Goal: Task Accomplishment & Management: Complete application form

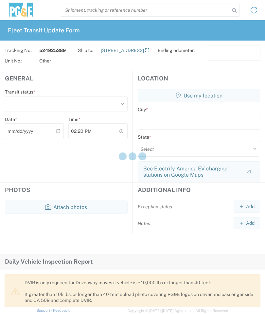
click at [216, 94] on button "Use my location" at bounding box center [199, 95] width 122 height 13
type input "Murphys"
select select "CA"
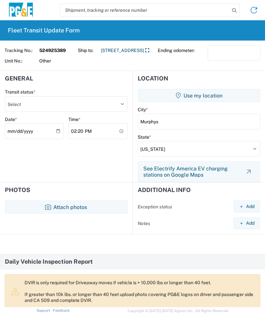
click at [119, 104] on select "Select Delivered Picked Up" at bounding box center [66, 104] width 123 height 16
select select "PICKEDUP"
click at [103, 131] on input "14:20" at bounding box center [97, 131] width 59 height 16
type input "14:00"
click at [79, 203] on button "Attach photos" at bounding box center [66, 207] width 123 height 13
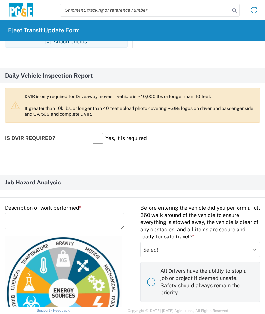
scroll to position [222, 0]
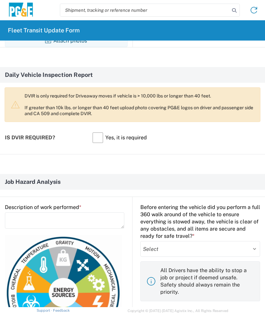
click at [223, 246] on select "Select Yes No" at bounding box center [201, 249] width 120 height 16
click at [251, 248] on select "Select Yes No" at bounding box center [201, 249] width 120 height 16
select select "yes"
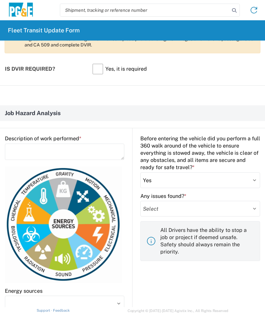
scroll to position [316, 0]
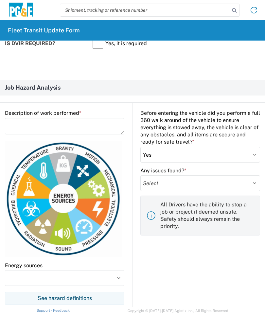
click at [231, 186] on select "Select Yes No" at bounding box center [201, 184] width 120 height 16
select select "no"
click at [18, 121] on textarea at bounding box center [65, 126] width 120 height 16
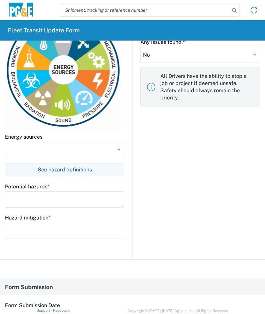
scroll to position [448, 0]
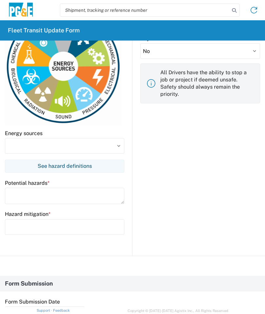
type textarea "Load container"
click at [14, 143] on input at bounding box center [65, 146] width 120 height 16
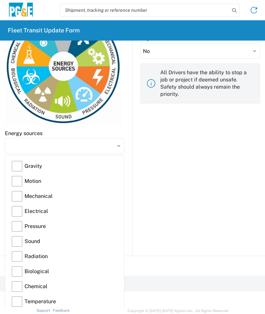
click at [16, 164] on label "Gravity" at bounding box center [65, 166] width 106 height 15
click at [0, 0] on input "Gravity" at bounding box center [0, 0] width 0 height 0
click at [15, 183] on label "Motion" at bounding box center [65, 181] width 106 height 15
click at [0, 0] on input "Motion" at bounding box center [0, 0] width 0 height 0
click at [18, 197] on label "Mechanical" at bounding box center [65, 196] width 106 height 15
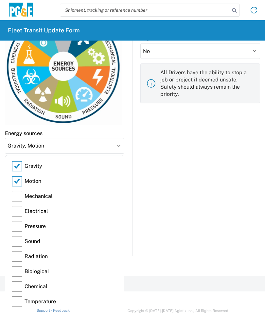
click at [0, 0] on input "Mechanical" at bounding box center [0, 0] width 0 height 0
type input "Gravity, Motion, Mechanical"
click at [118, 146] on input "Gravity, Motion, Mechanical" at bounding box center [65, 146] width 120 height 16
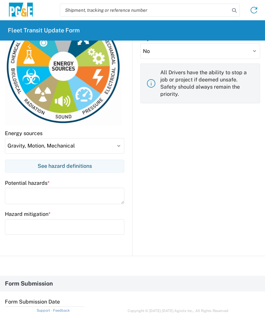
click at [12, 194] on textarea at bounding box center [65, 196] width 120 height 16
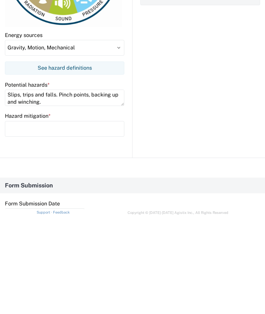
type textarea "Slips, trips and falls. Pinch points, backing up and winching."
click at [17, 219] on input "text" at bounding box center [65, 227] width 120 height 16
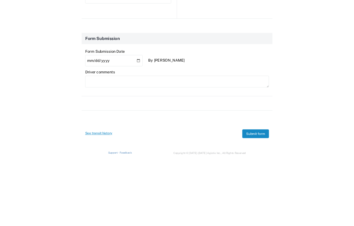
scroll to position [580, 0]
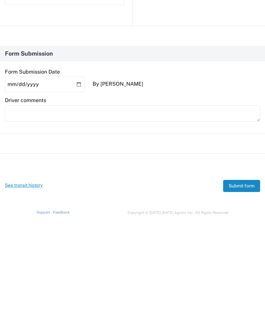
type input "3 points of contact, watch for uneven ground. Pay attention to hands when using…"
click at [247, 278] on button "Submit form" at bounding box center [241, 284] width 37 height 12
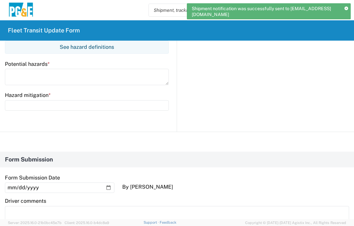
scroll to position [0, 0]
